Goal: Find specific page/section: Find specific page/section

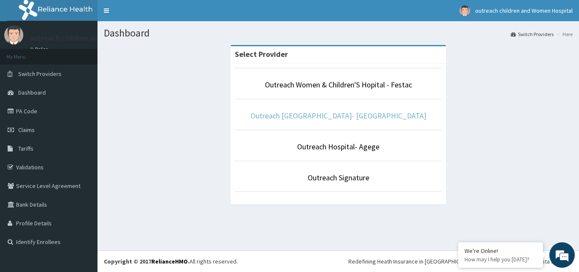
click at [334, 118] on link "Outreach [GEOGRAPHIC_DATA]- [GEOGRAPHIC_DATA]" at bounding box center [339, 116] width 176 height 10
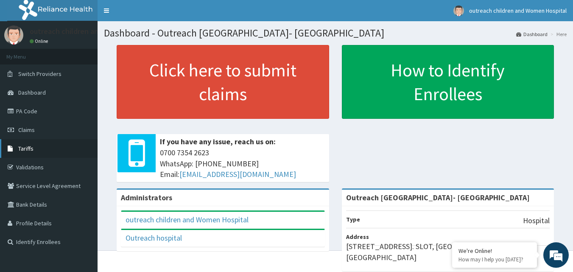
click at [23, 149] on span "Tariffs" at bounding box center [25, 149] width 15 height 8
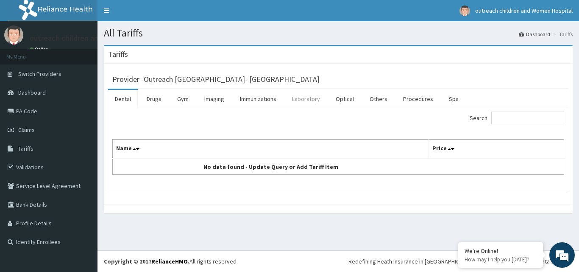
click at [308, 97] on link "Laboratory" at bounding box center [306, 99] width 42 height 18
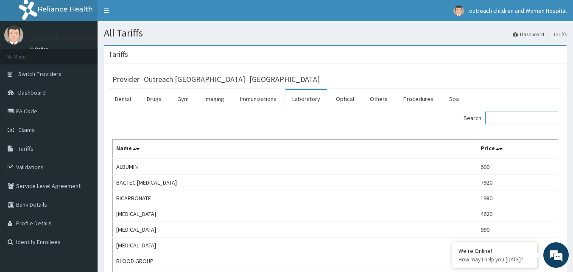
click at [502, 118] on input "Search:" at bounding box center [521, 118] width 73 height 13
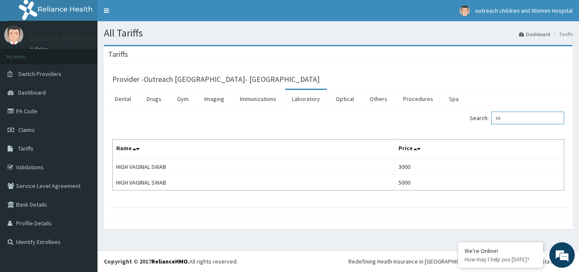
type input "H"
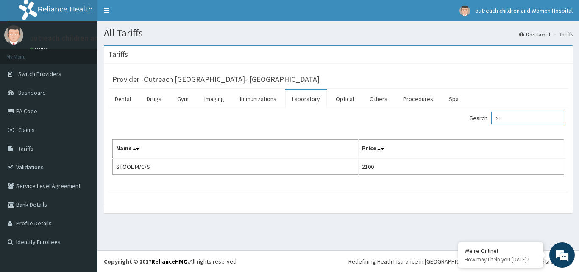
type input "S"
type input "URINE M"
